Goal: Task Accomplishment & Management: Manage account settings

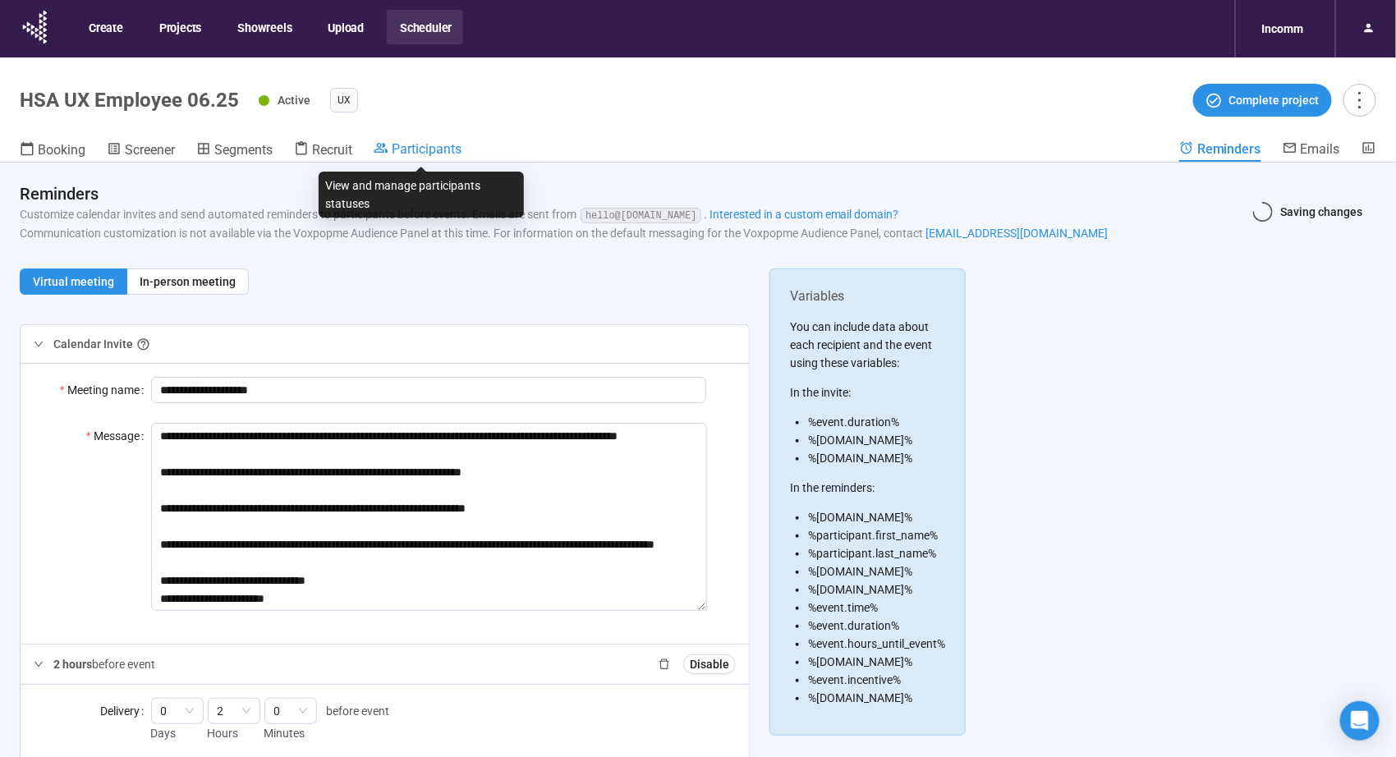
click at [438, 158] on link "Participants" at bounding box center [418, 150] width 88 height 20
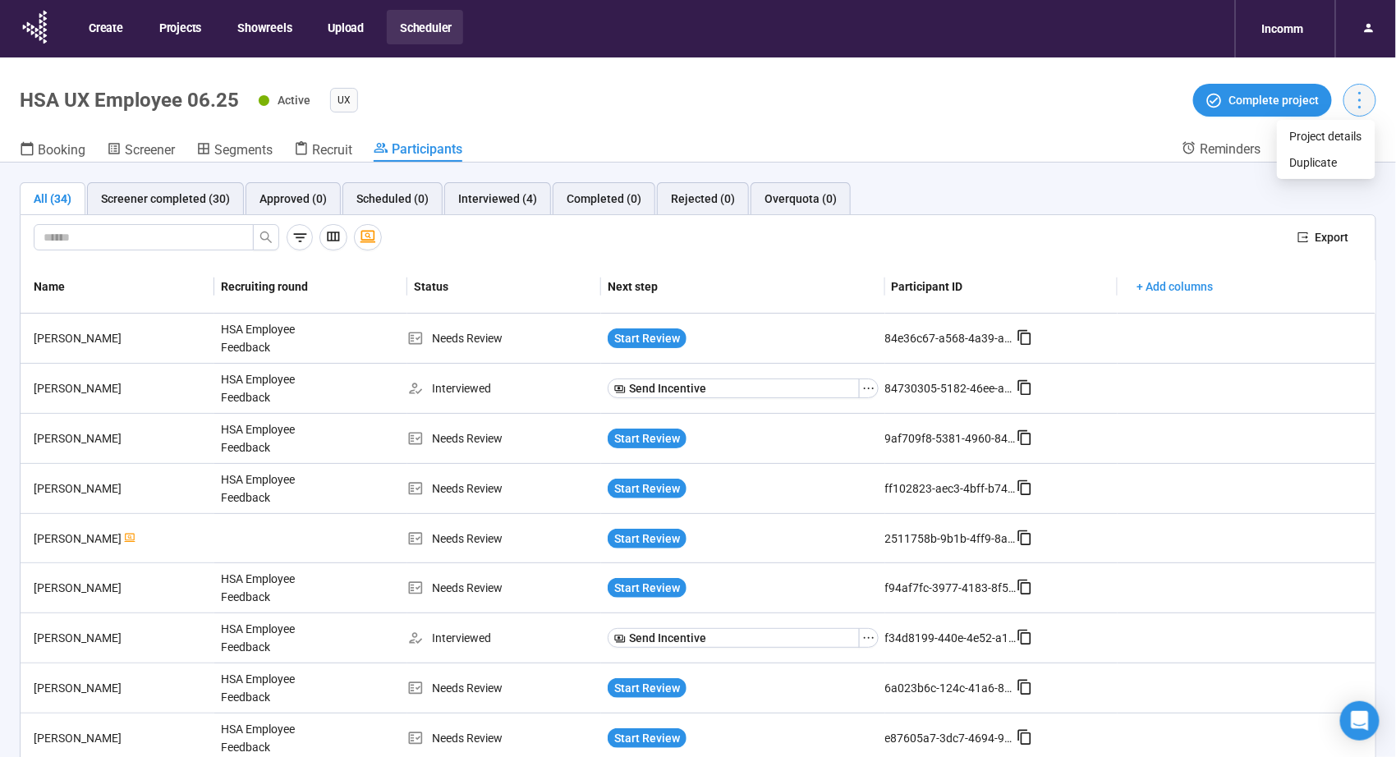
click at [1366, 101] on icon "more" at bounding box center [1359, 100] width 22 height 22
click at [1026, 177] on div "All (34) Screener completed (30) Approved (0) Scheduled (0) Interviewed (4) Com…" at bounding box center [698, 489] width 1396 height 652
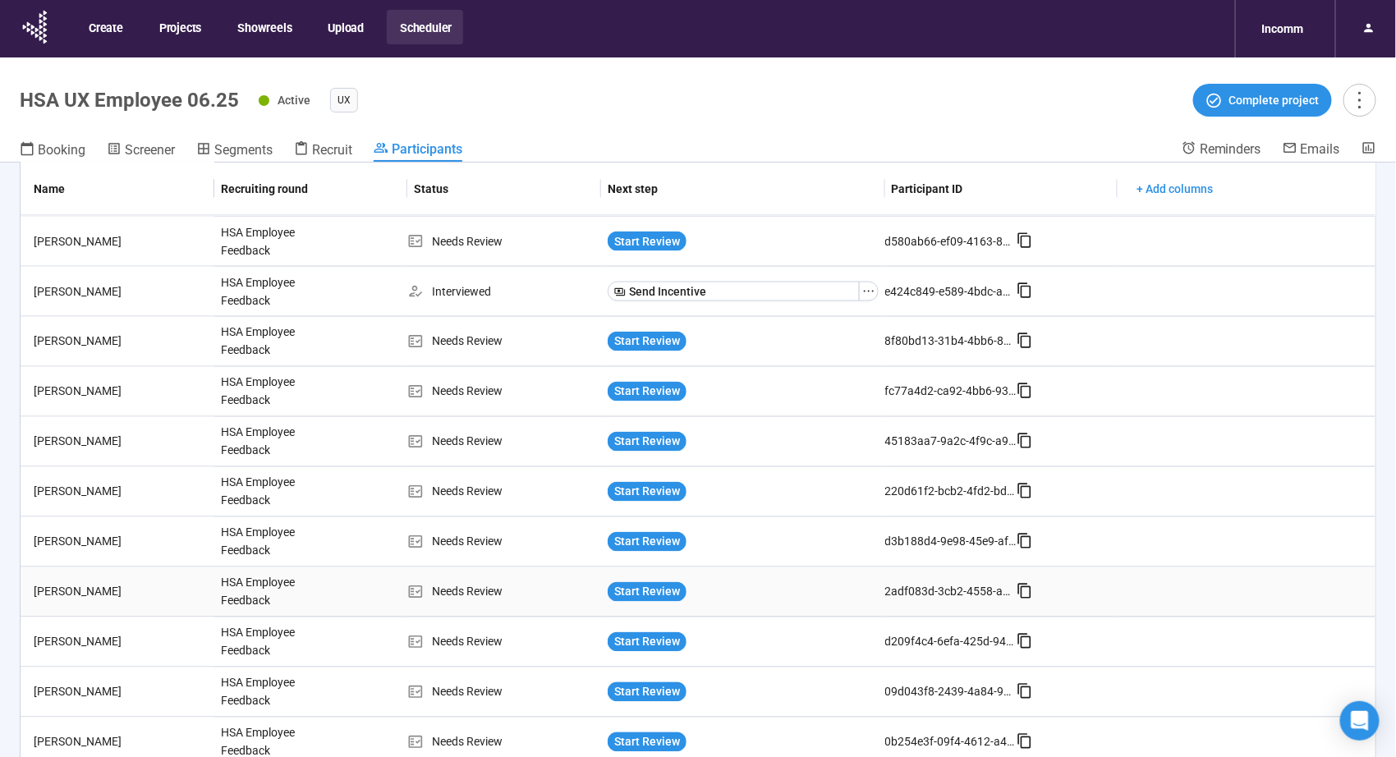
scroll to position [57, 0]
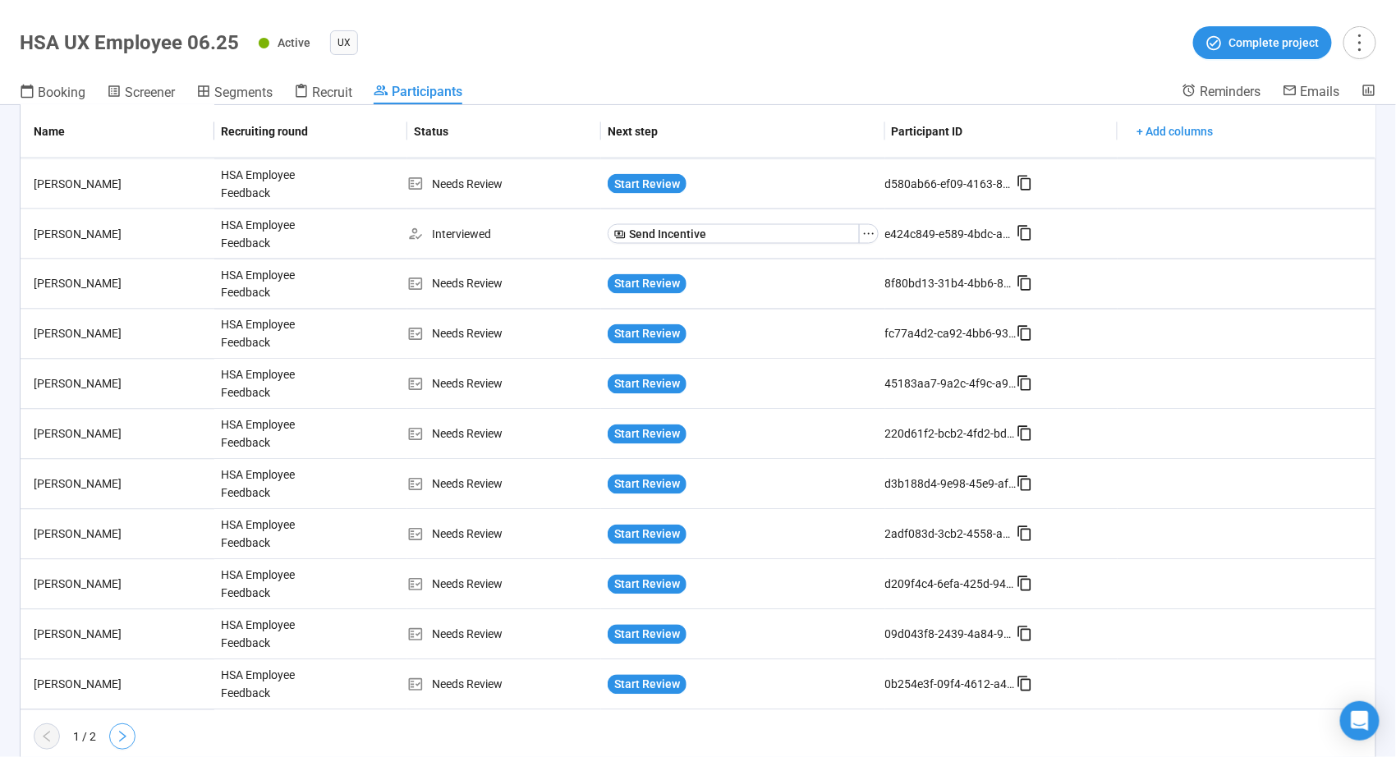
click at [118, 733] on icon "right" at bounding box center [122, 736] width 13 height 13
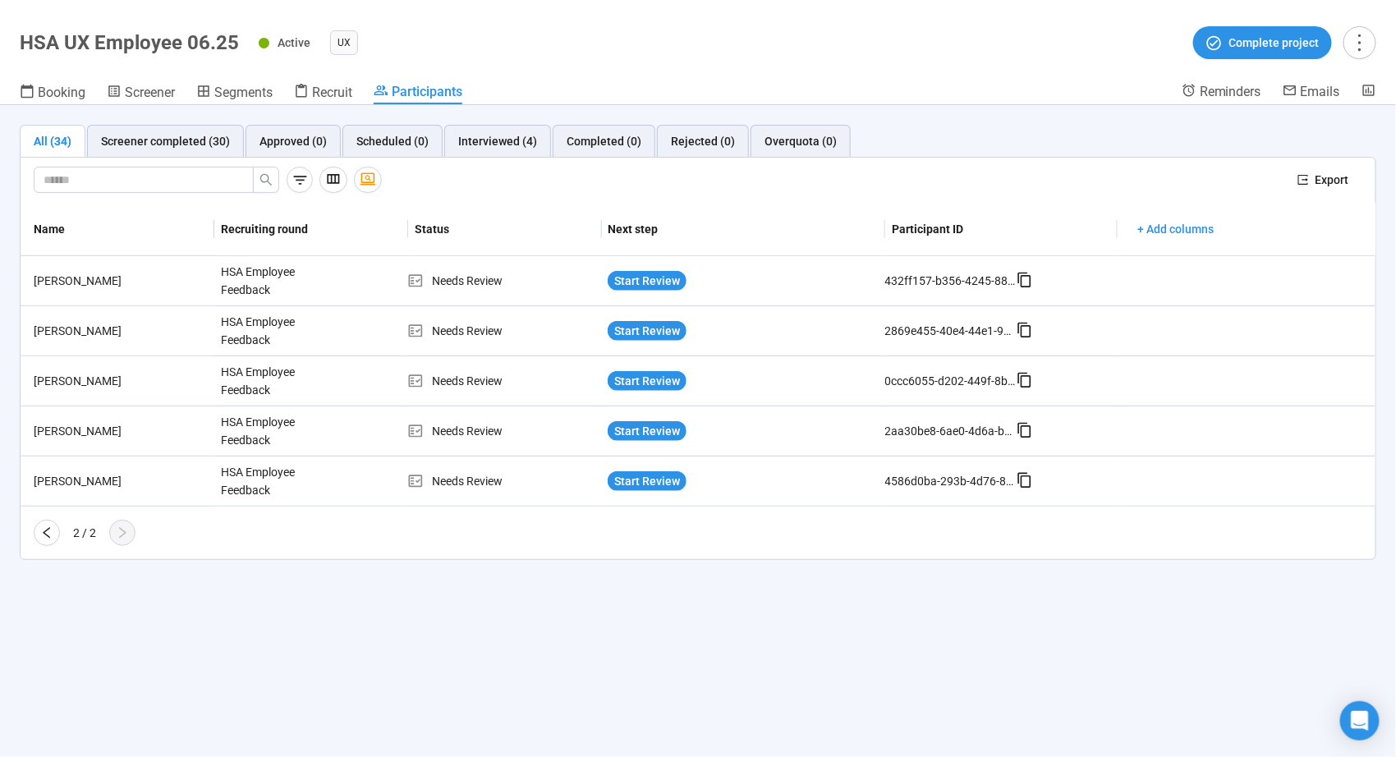
scroll to position [0, 0]
click at [200, 135] on div "Screener completed (30)" at bounding box center [165, 141] width 129 height 18
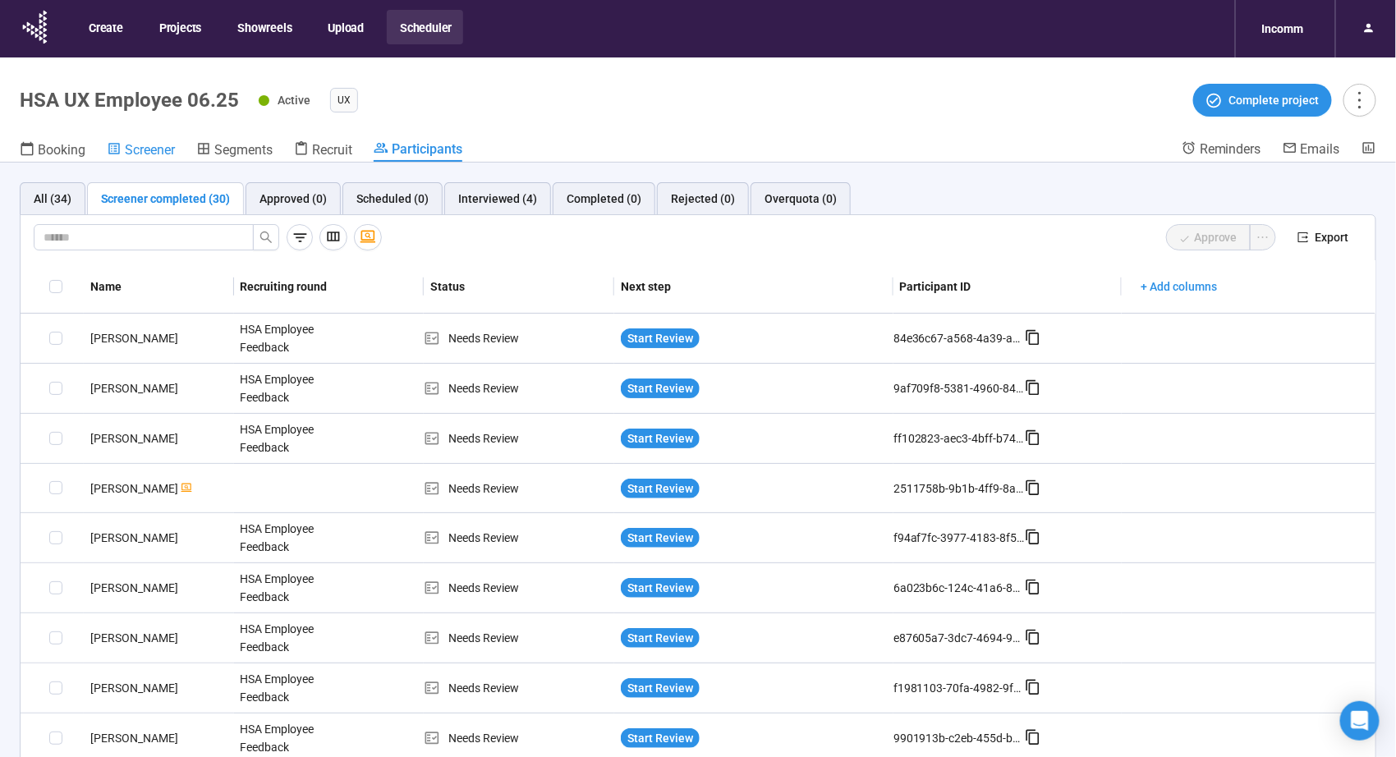
click at [166, 145] on span "Screener" at bounding box center [150, 150] width 50 height 16
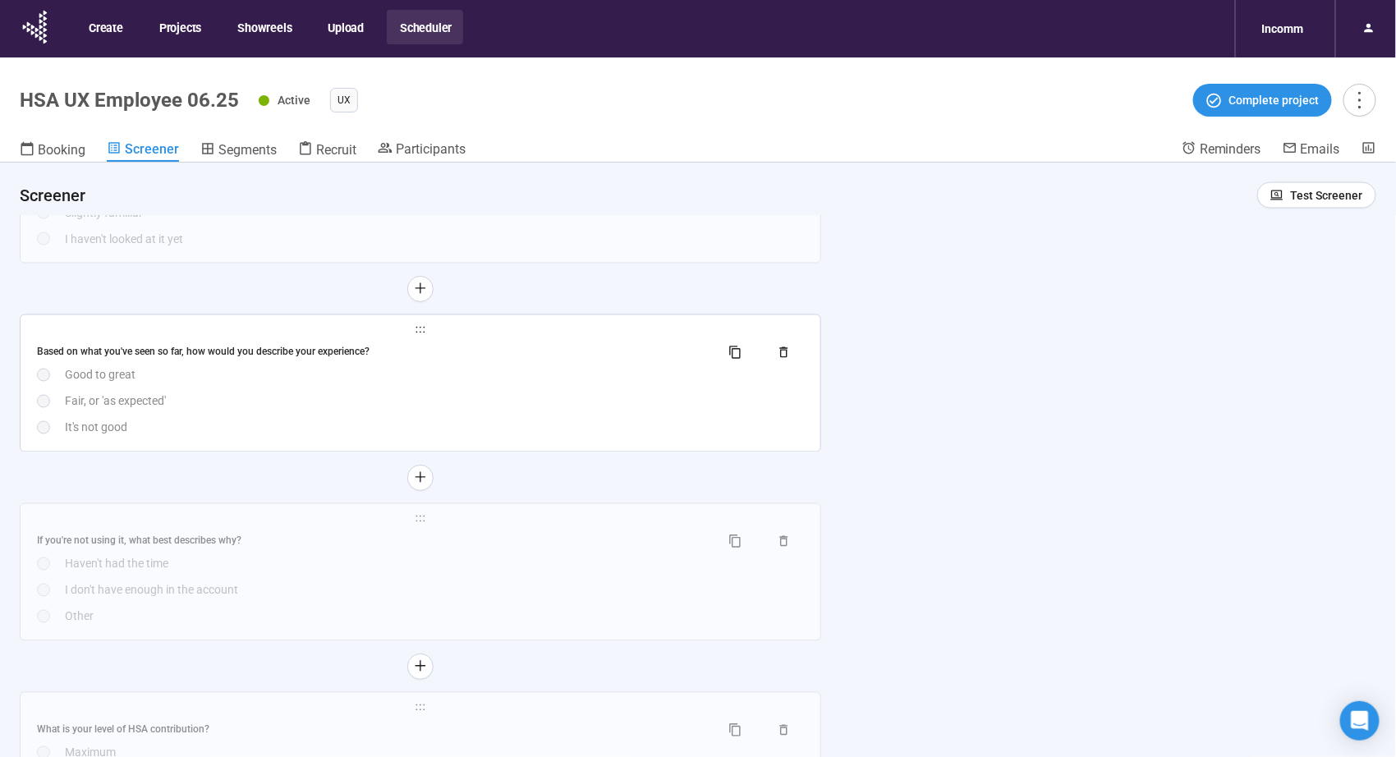
scroll to position [1095, 0]
click at [256, 410] on div "Based on what you've seen so far, how would you describe your experience? Good …" at bounding box center [420, 388] width 767 height 97
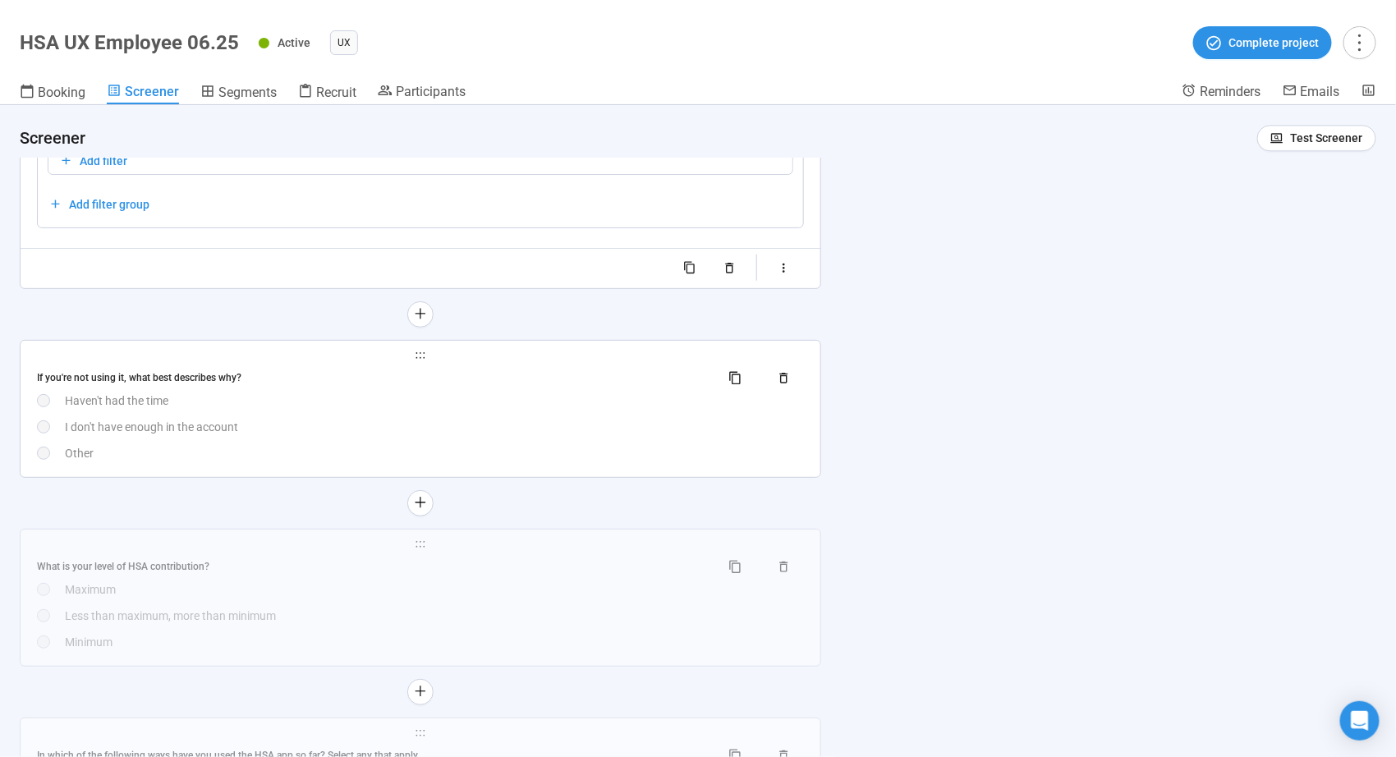
scroll to position [1687, 0]
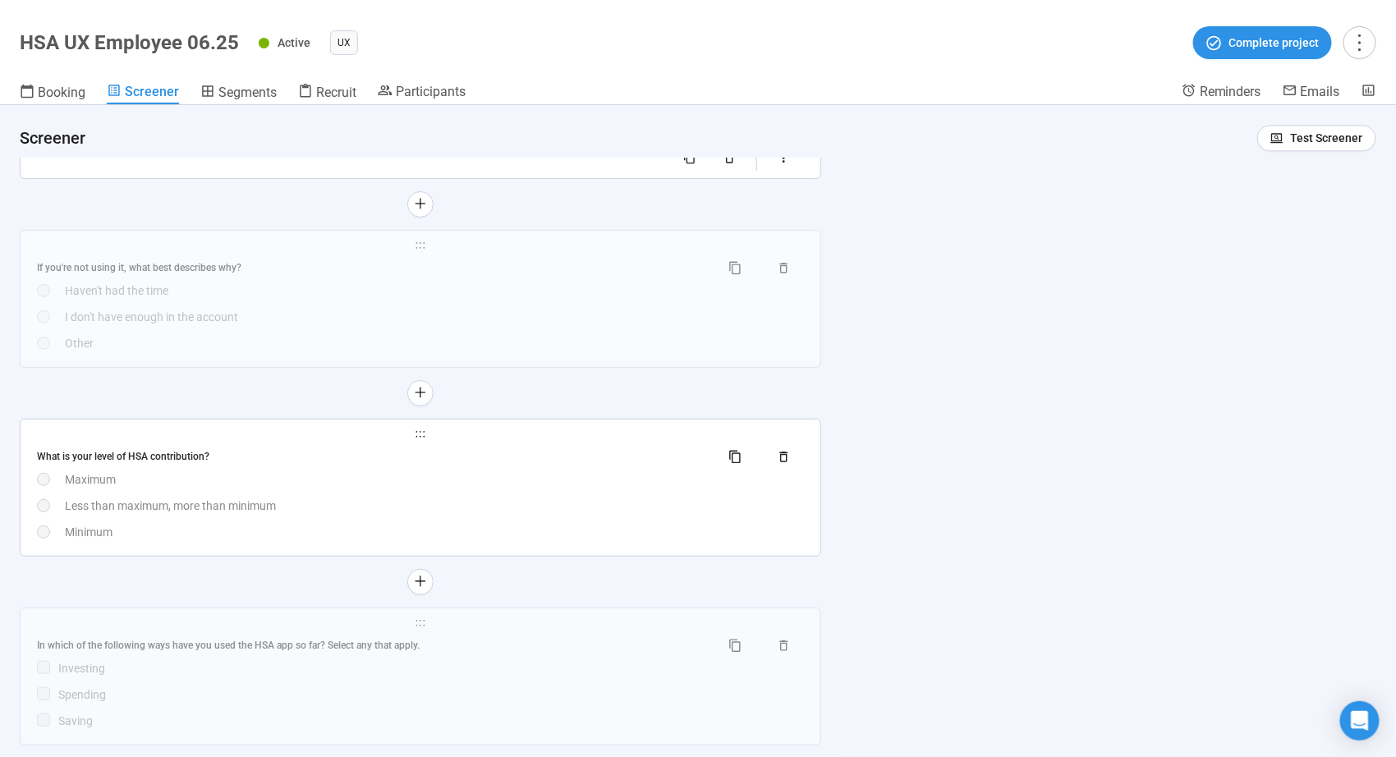
click at [291, 470] on div "Maximum" at bounding box center [434, 479] width 739 height 18
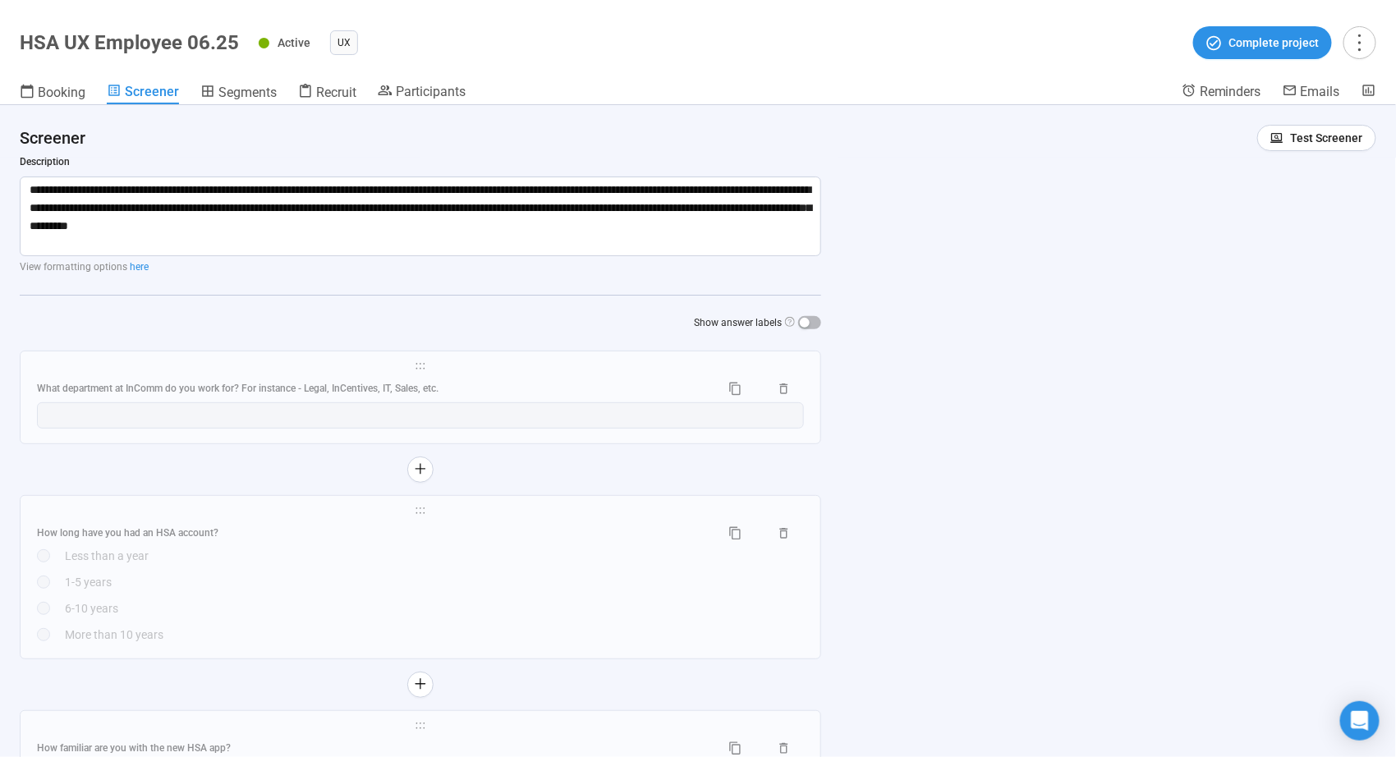
scroll to position [0, 0]
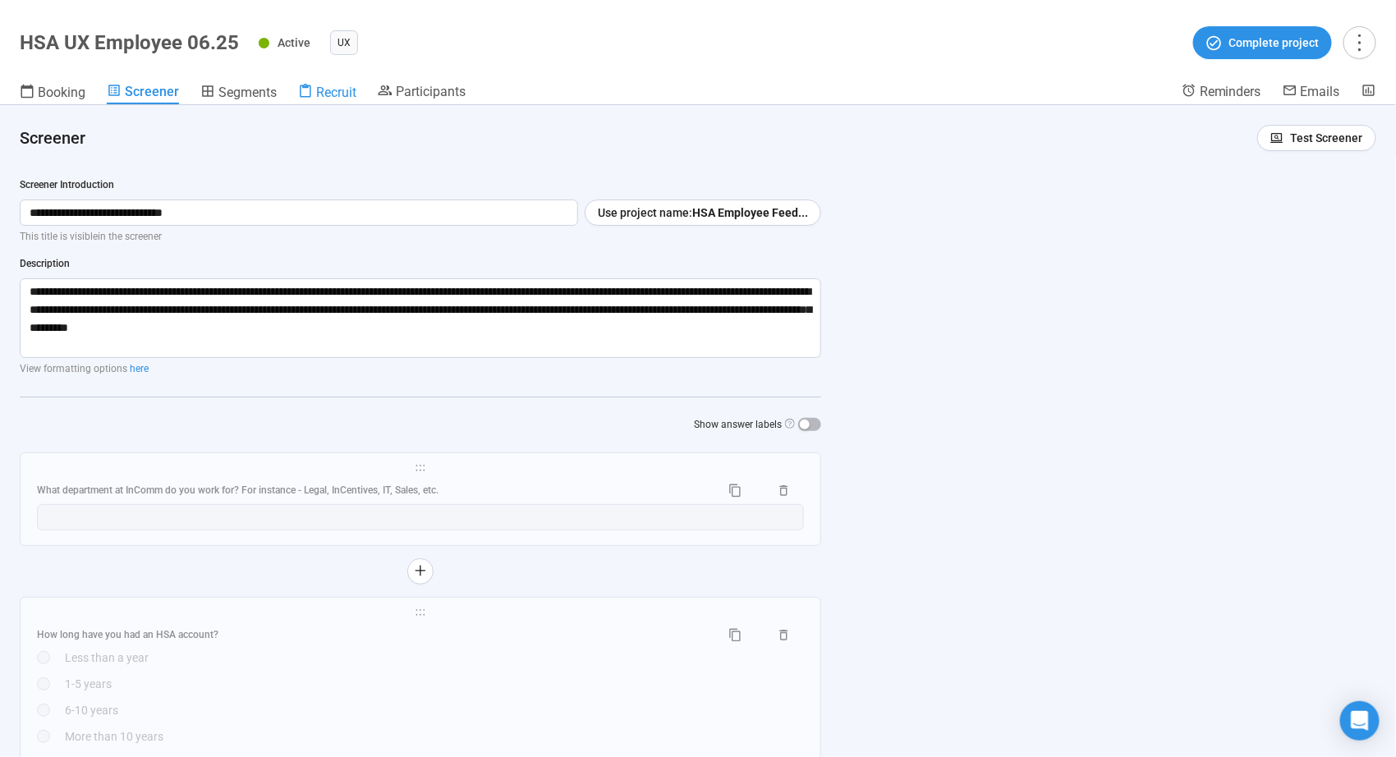
click at [336, 91] on span "Recruit" at bounding box center [336, 93] width 40 height 16
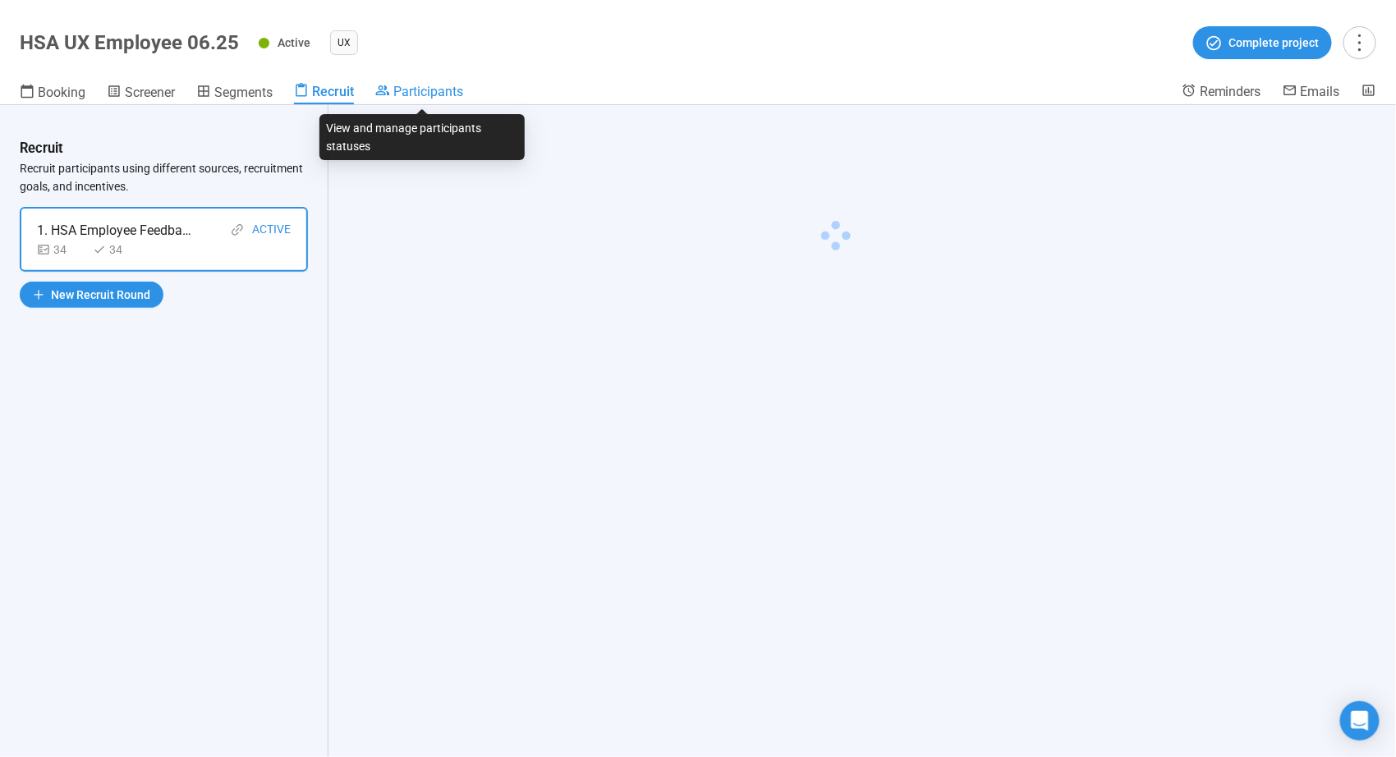
click at [421, 94] on span "Participants" at bounding box center [428, 92] width 70 height 16
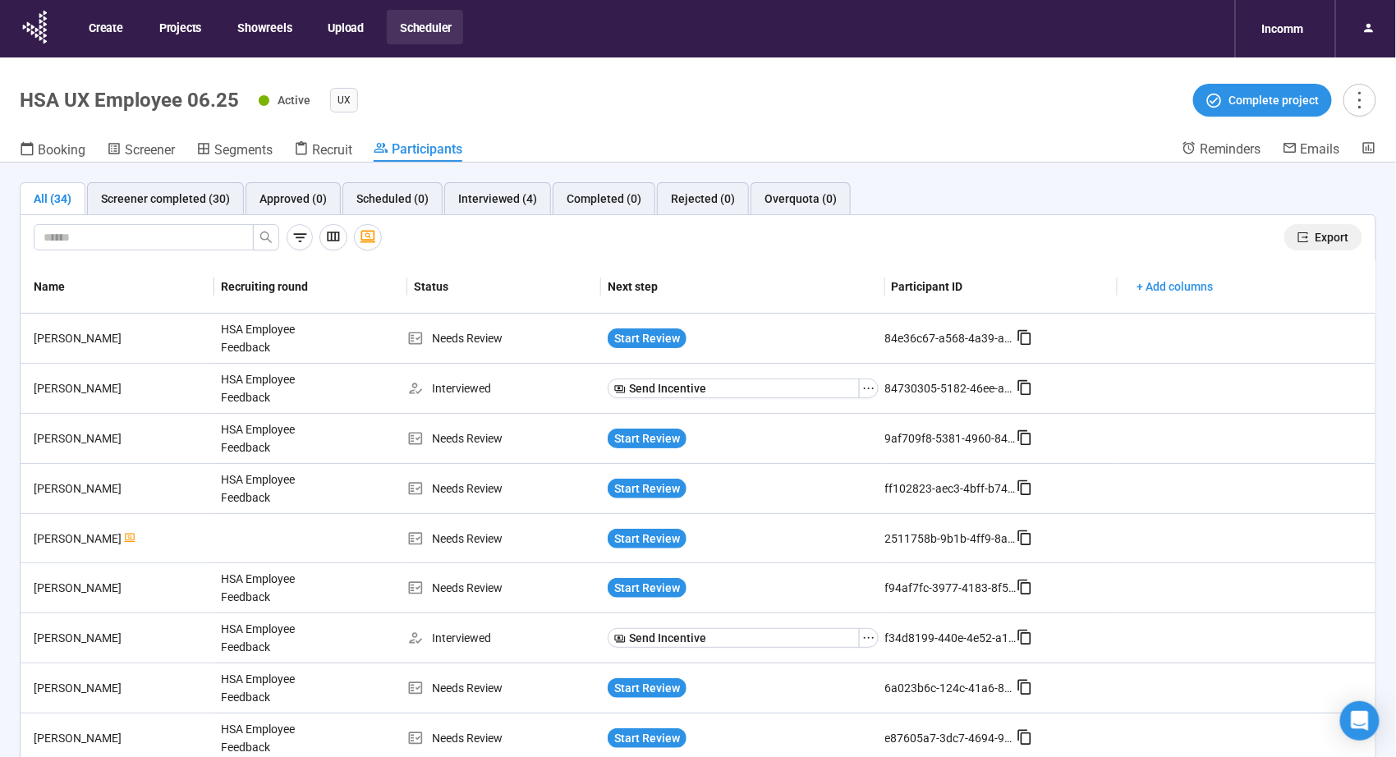
click at [1315, 235] on span "Export" at bounding box center [1332, 237] width 34 height 18
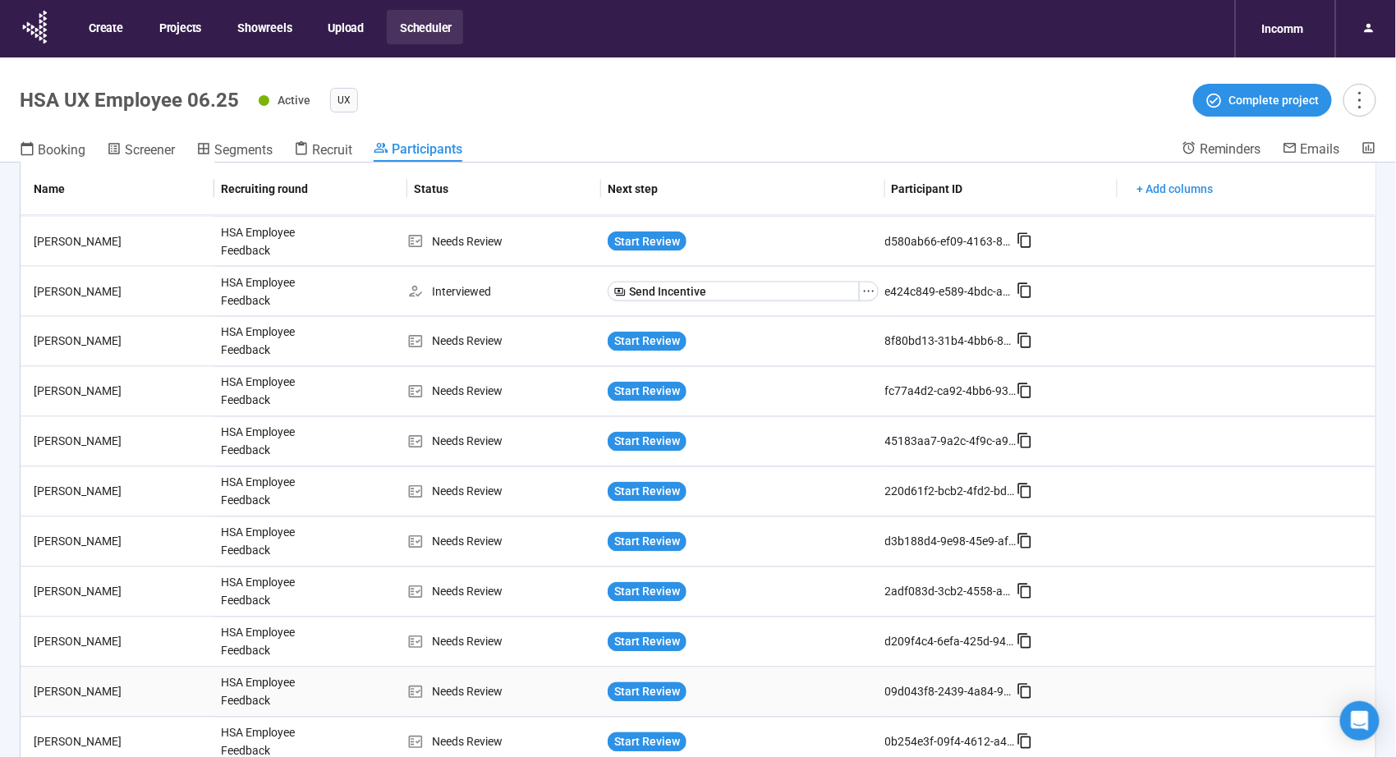
scroll to position [57, 0]
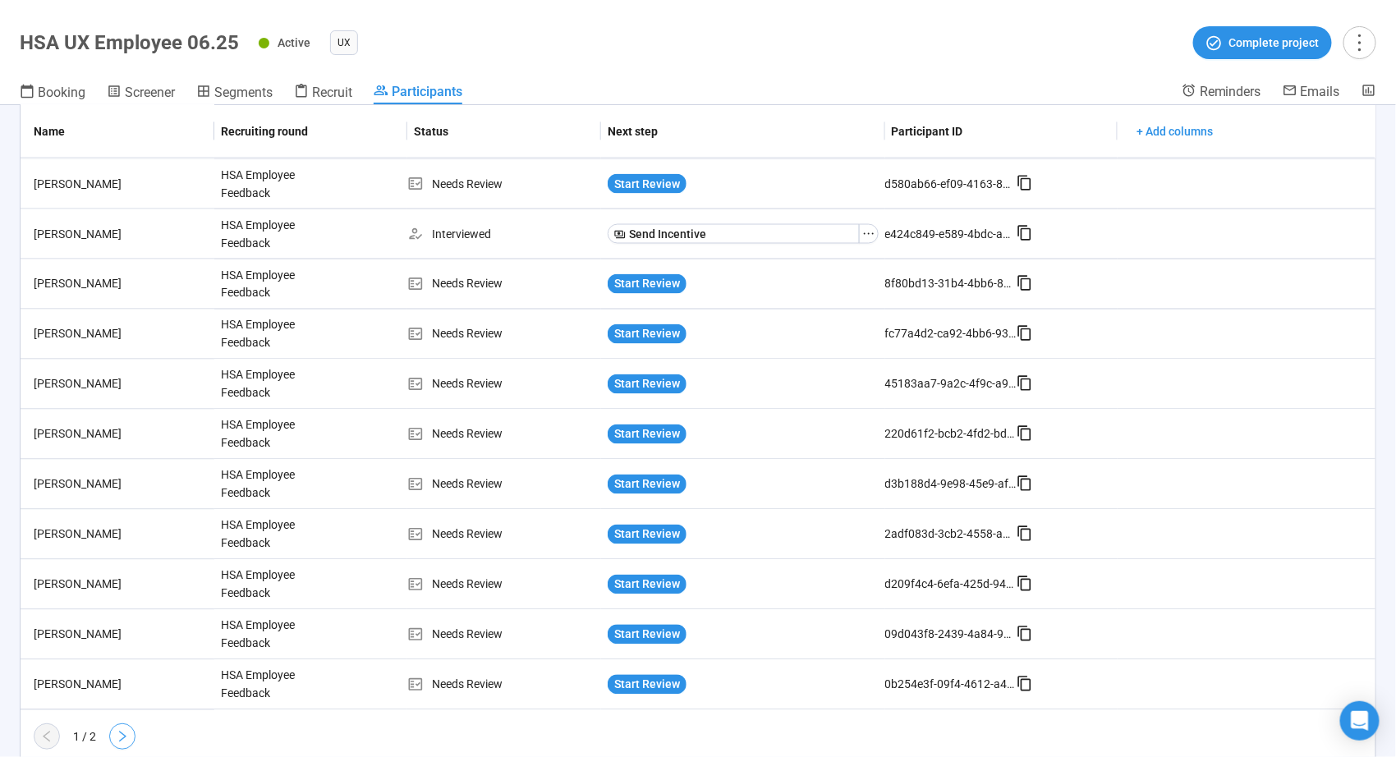
click at [113, 734] on button "button" at bounding box center [122, 736] width 26 height 26
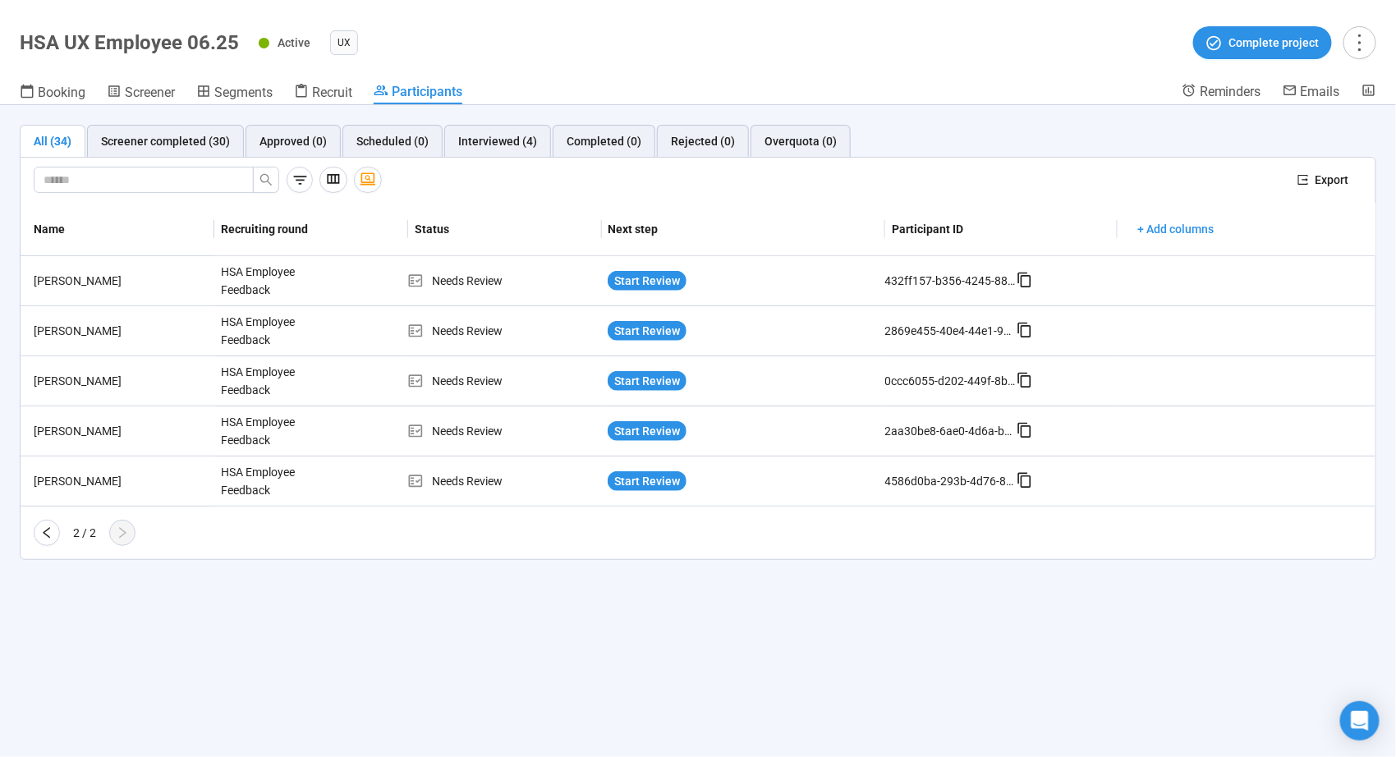
scroll to position [0, 0]
click at [48, 88] on span "Booking" at bounding box center [62, 93] width 48 height 16
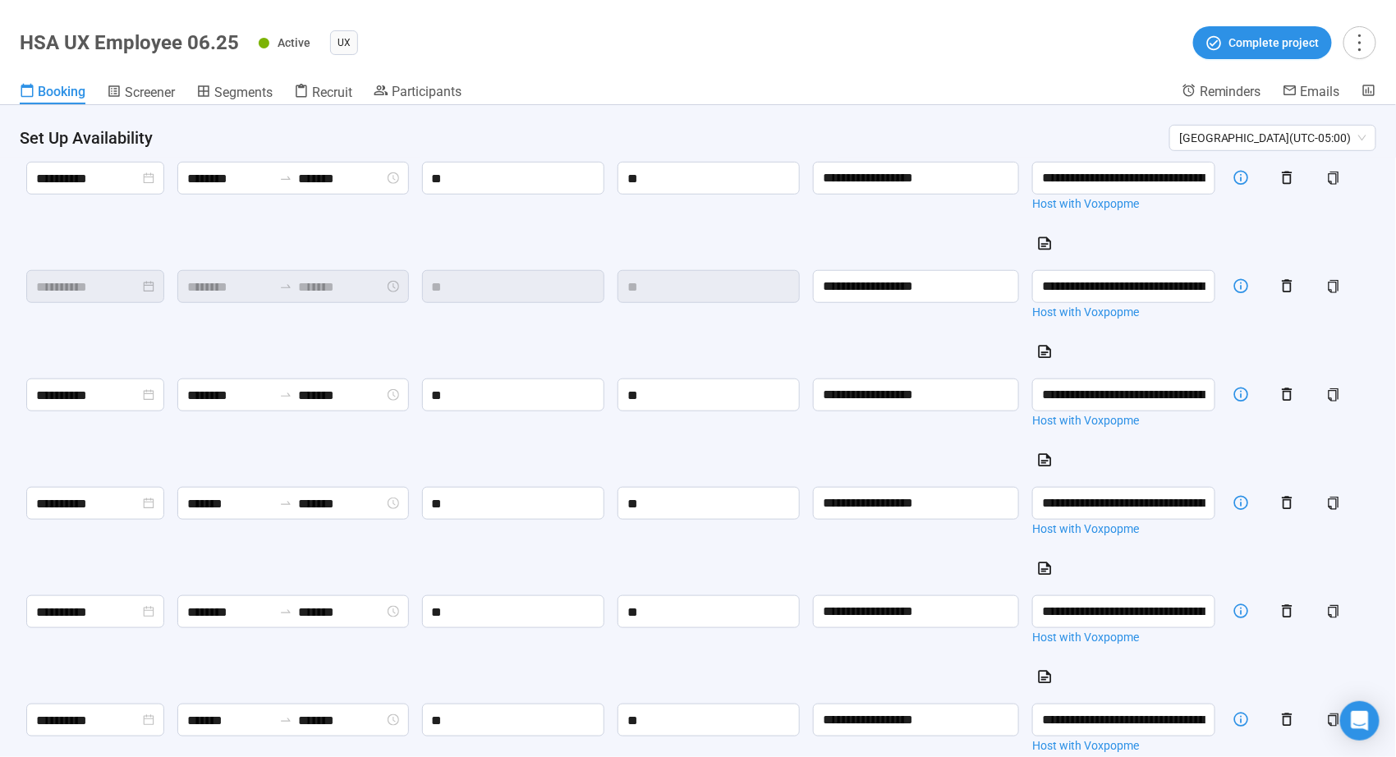
scroll to position [565, 0]
